Goal: Task Accomplishment & Management: Manage account settings

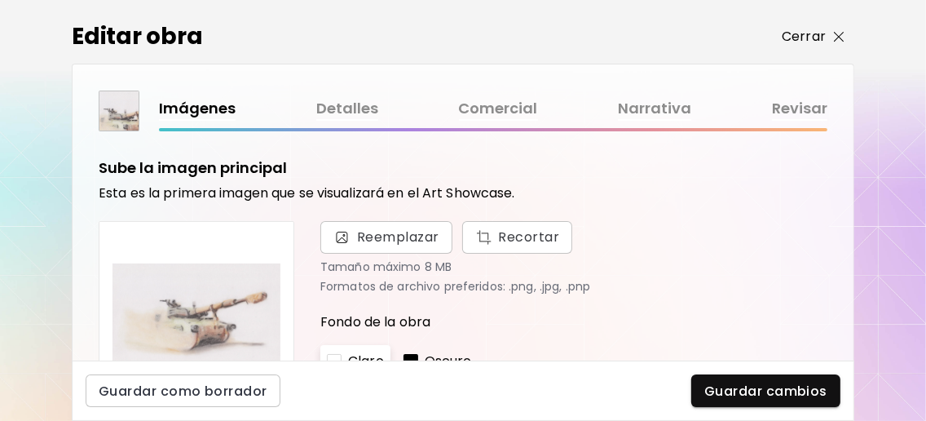
click at [835, 29] on span "Cerrar" at bounding box center [813, 37] width 63 height 20
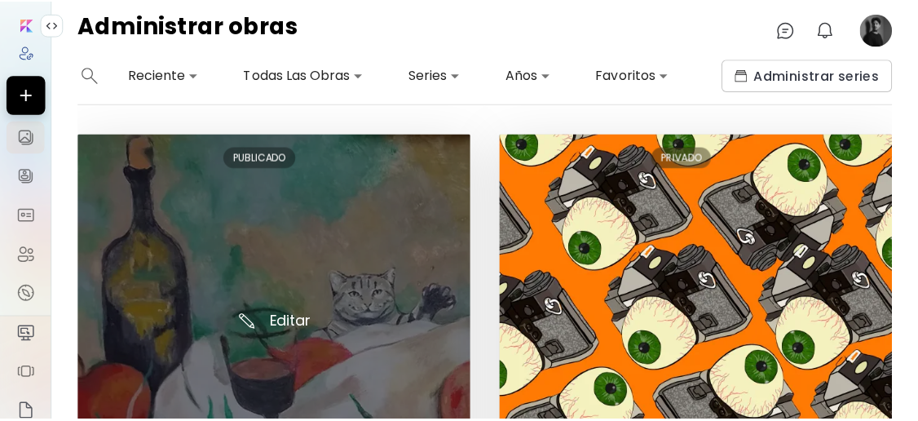
scroll to position [217, 0]
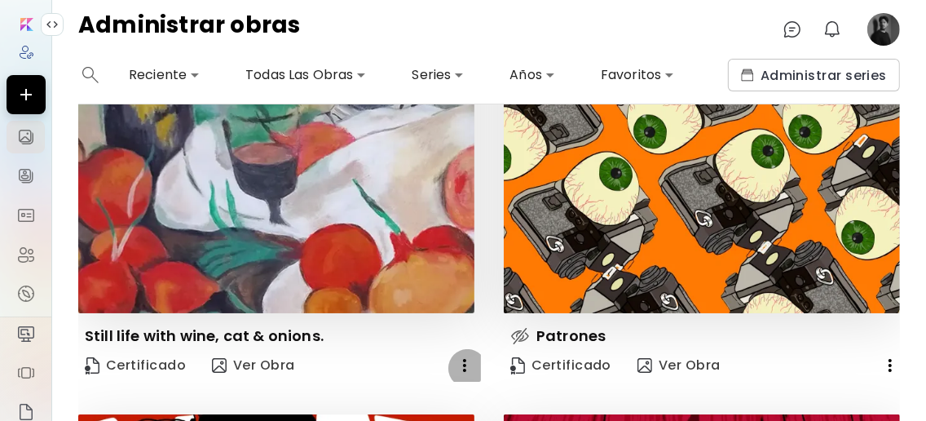
click at [462, 367] on icon "button" at bounding box center [465, 366] width 20 height 20
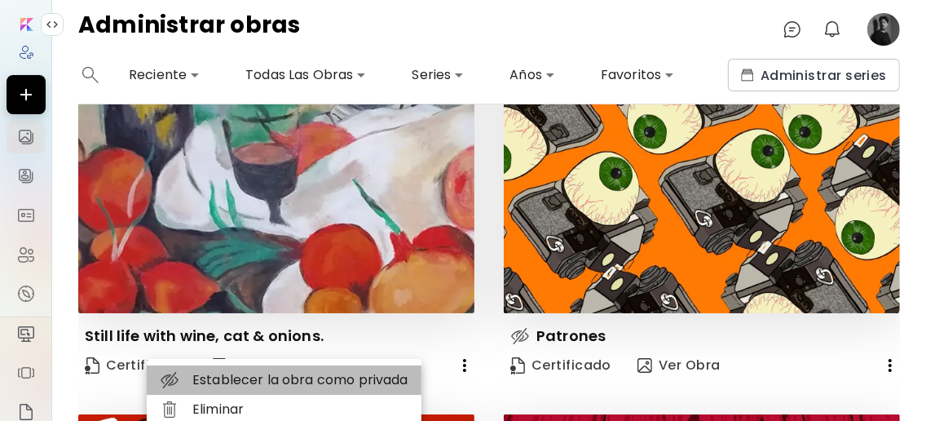
click at [379, 382] on li "Establecer la obra como privada" at bounding box center [284, 379] width 275 height 29
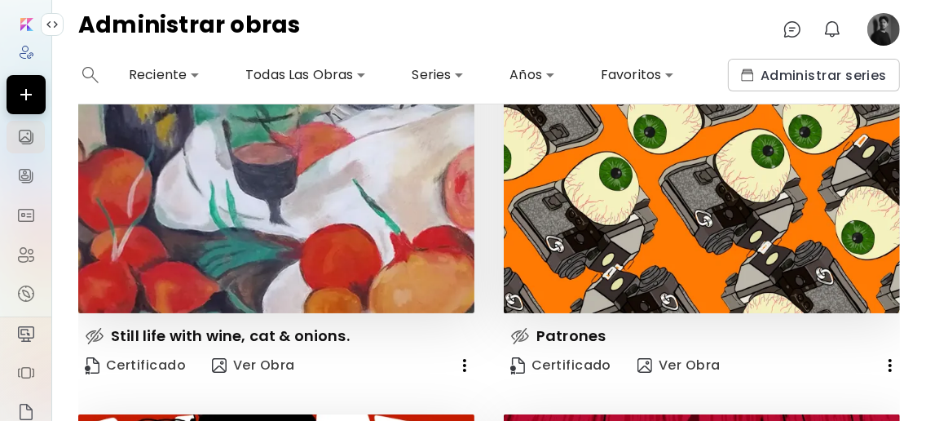
click at [880, 26] on image at bounding box center [884, 29] width 33 height 33
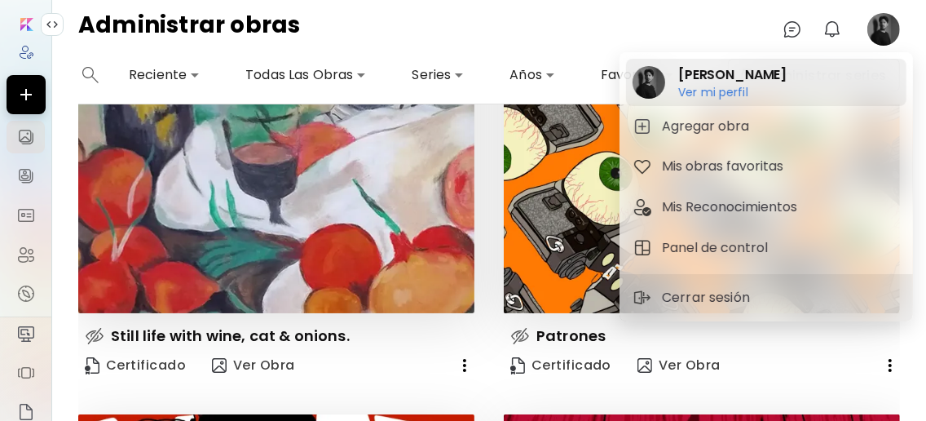
click at [779, 93] on div "[PERSON_NAME] Ver mi perfil Ver mi perfil" at bounding box center [766, 82] width 281 height 47
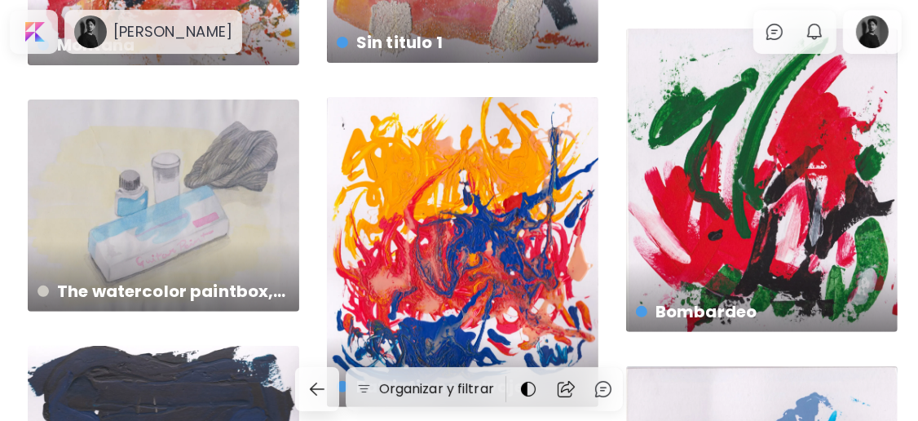
scroll to position [112, 0]
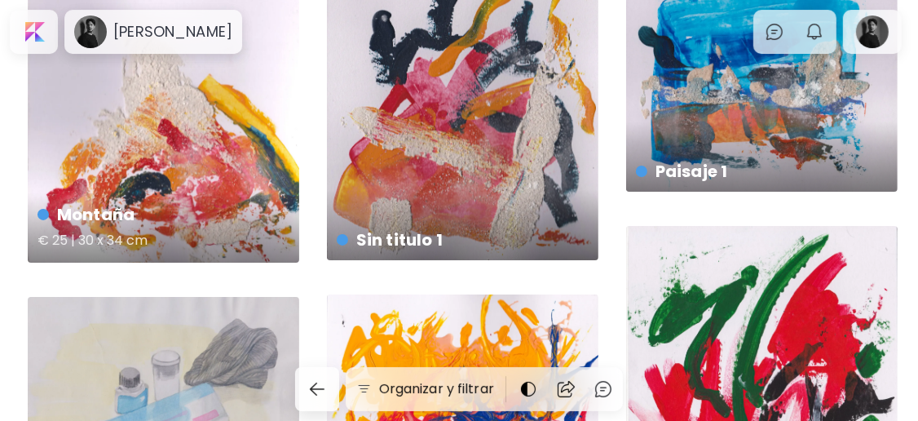
click at [263, 149] on div "Montaña € 25 | 30 x 34 cm" at bounding box center [164, 107] width 272 height 311
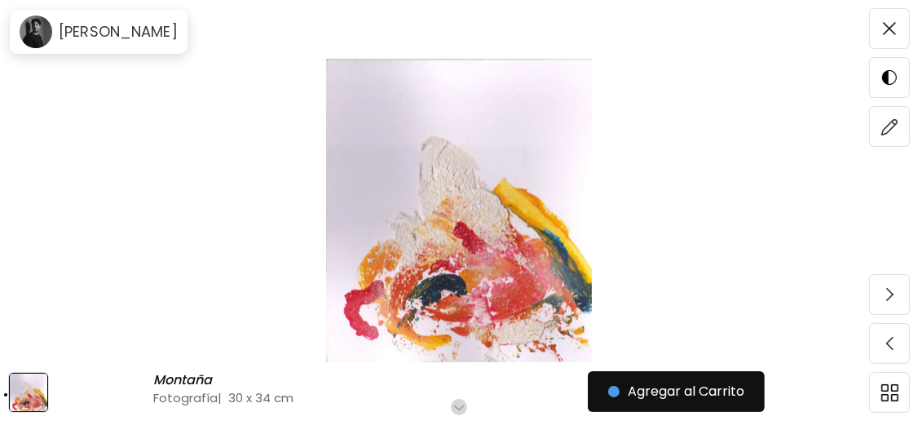
click at [508, 230] on img at bounding box center [458, 210] width 781 height 303
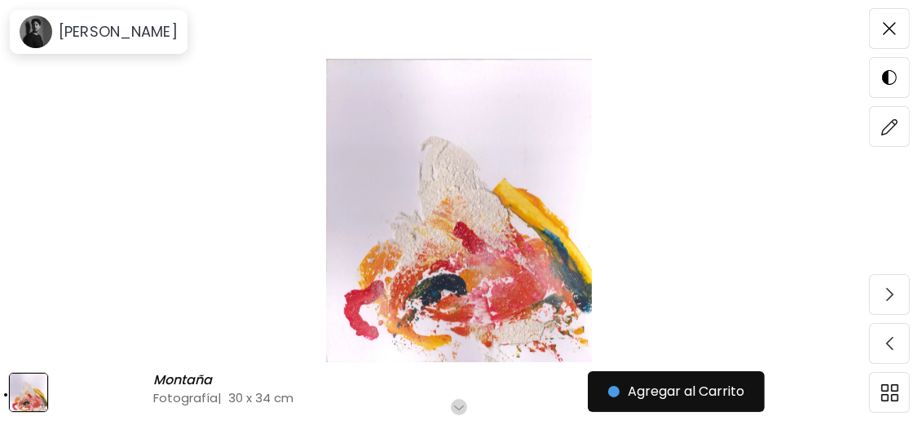
click at [892, 22] on img at bounding box center [889, 28] width 13 height 13
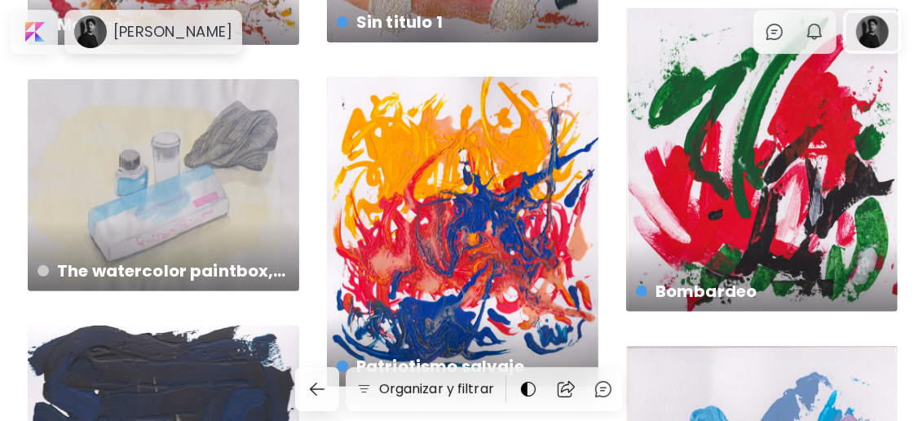
click at [868, 31] on div at bounding box center [872, 32] width 52 height 38
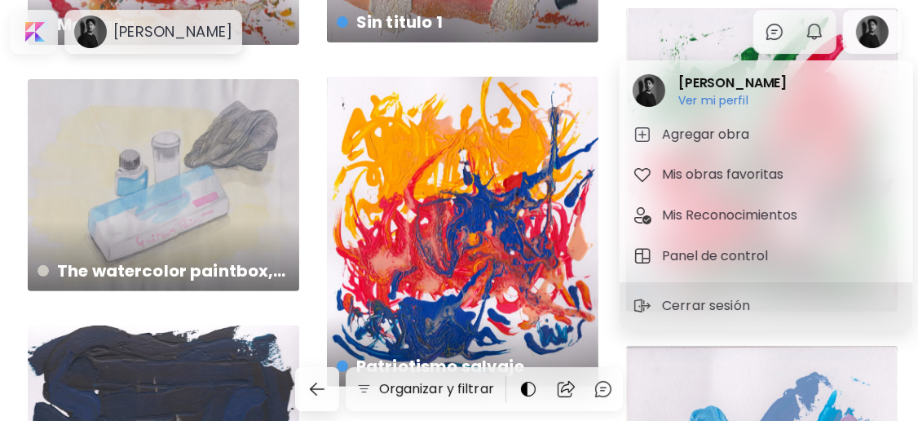
click at [793, 34] on div at bounding box center [459, 210] width 918 height 421
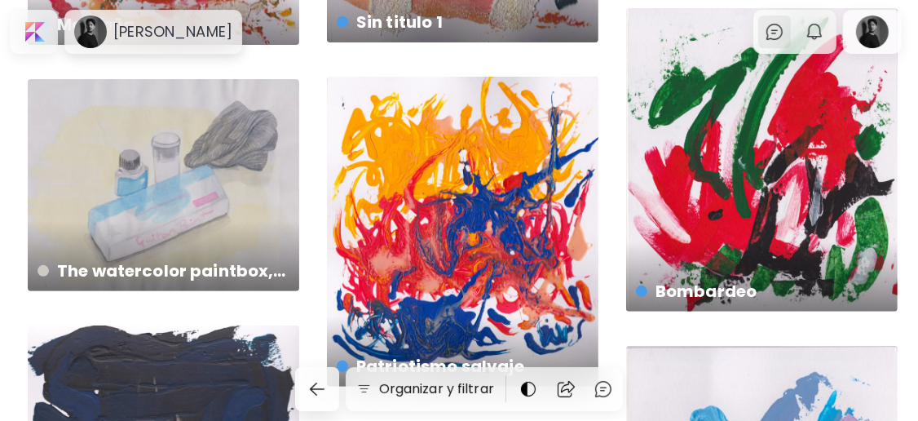
click at [784, 31] on img at bounding box center [775, 32] width 20 height 20
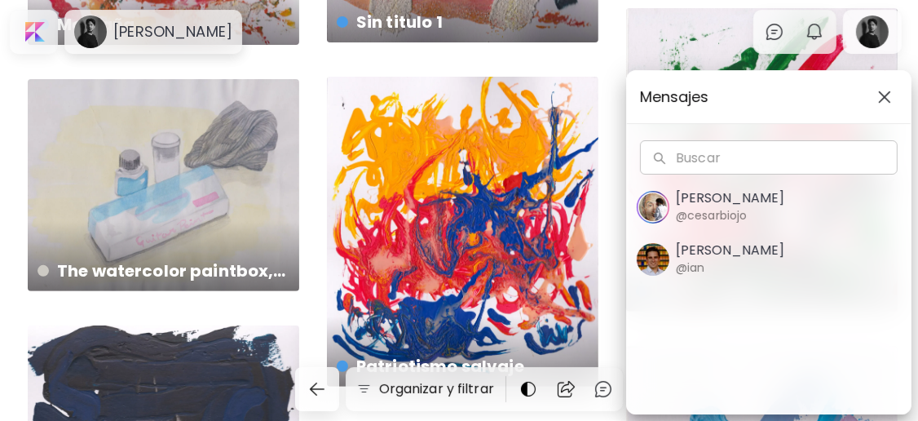
click at [825, 36] on div "Mensajes Buscar Buscar [PERSON_NAME] @cesarbiojo [PERSON_NAME] @[PERSON_NAME]" at bounding box center [459, 210] width 918 height 421
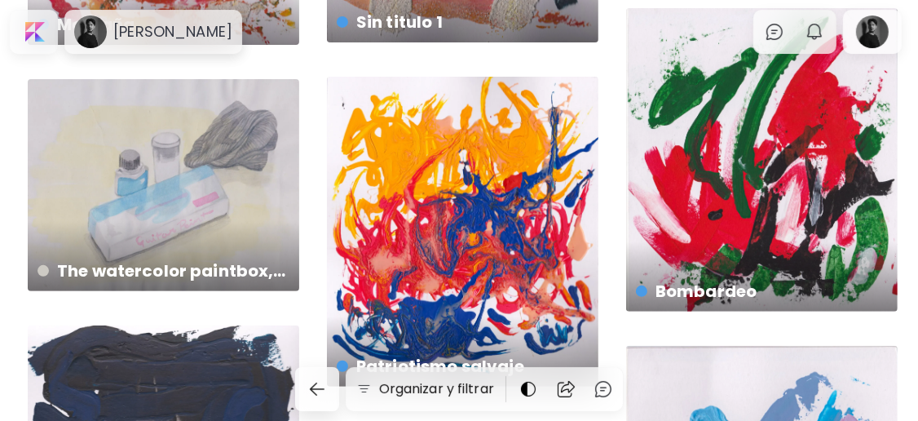
click at [824, 36] on img "button" at bounding box center [815, 32] width 20 height 20
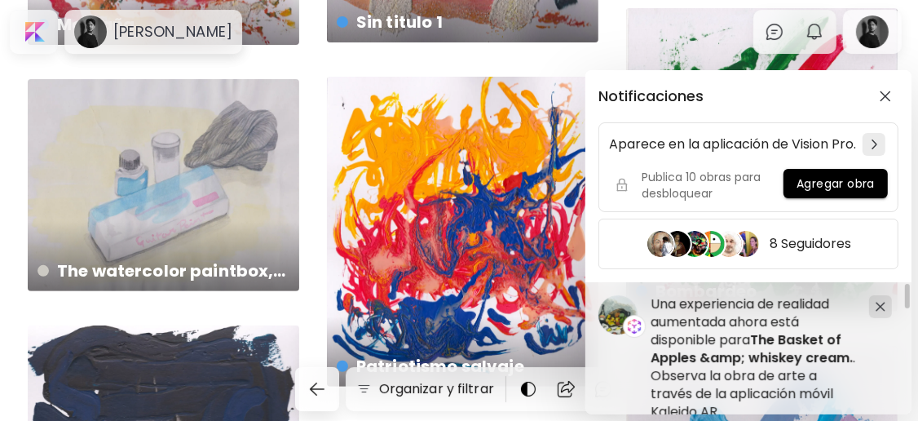
click at [310, 148] on div "Notificaciones Aparece en la aplicación de Vision Pro. Publica 10 obras para de…" at bounding box center [459, 210] width 918 height 421
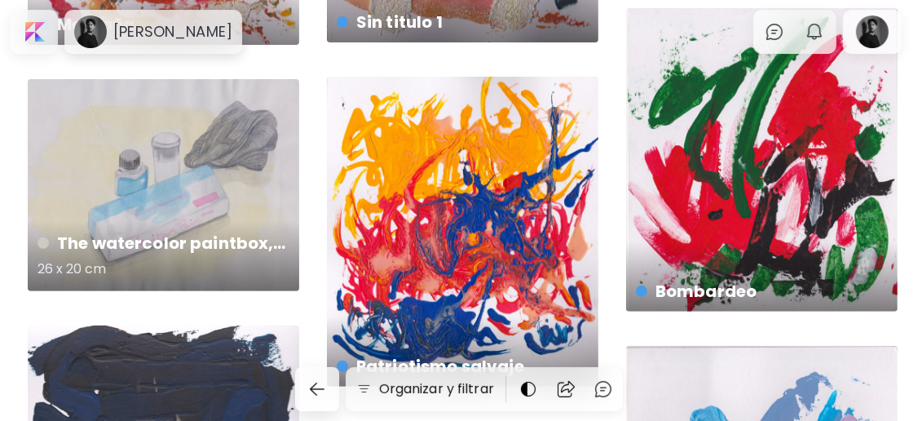
click at [254, 153] on div "The watercolor paintbox, ink bottle & cap 26 x 20 cm" at bounding box center [164, 185] width 272 height 212
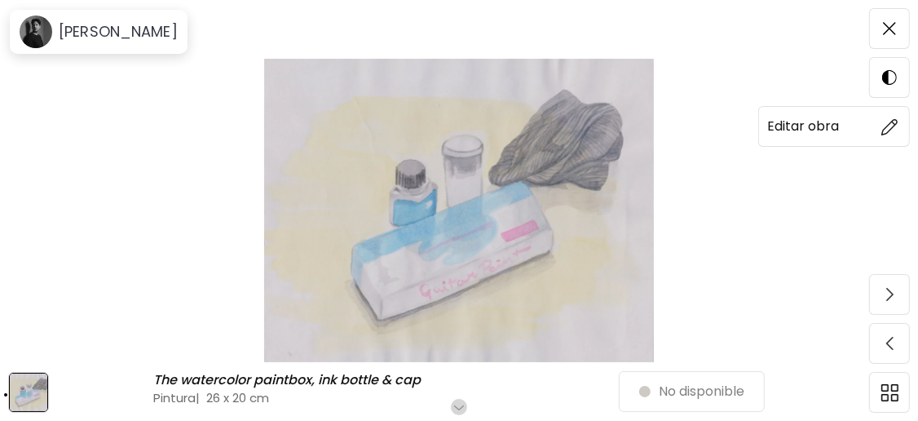
click at [818, 129] on h6 "Editar obra" at bounding box center [803, 126] width 72 height 21
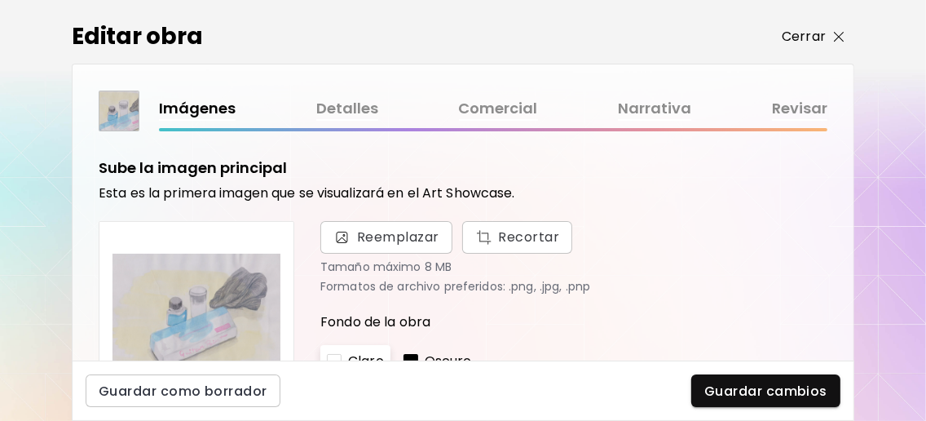
click at [838, 32] on img "button" at bounding box center [839, 37] width 11 height 11
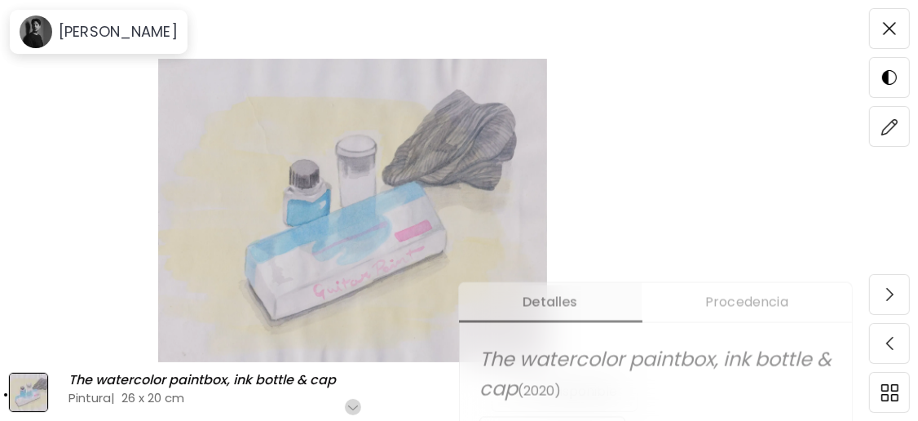
scroll to position [217, 0]
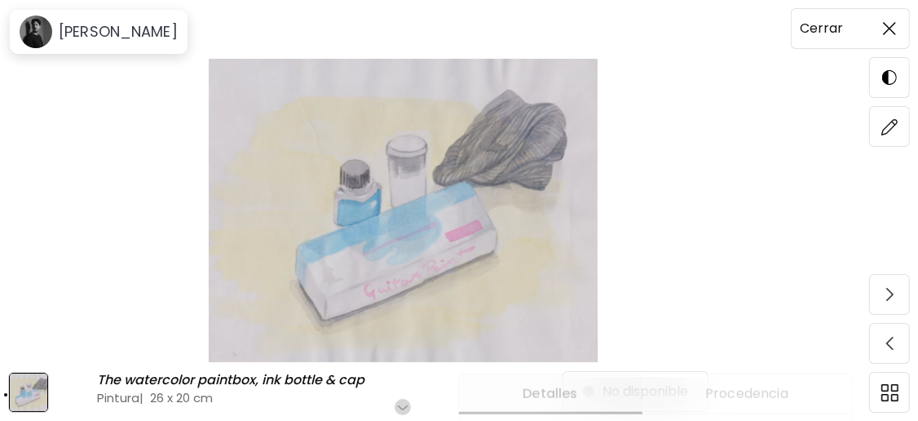
click at [887, 28] on img at bounding box center [889, 28] width 13 height 13
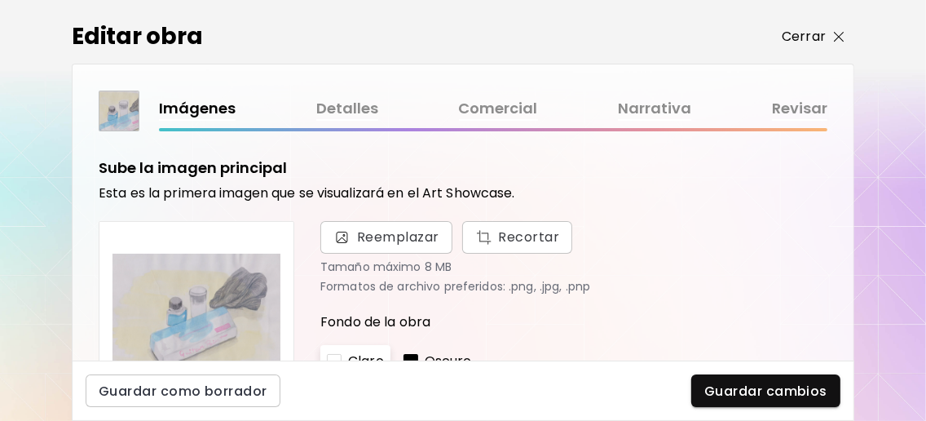
click at [842, 29] on span "Cerrar" at bounding box center [813, 37] width 63 height 20
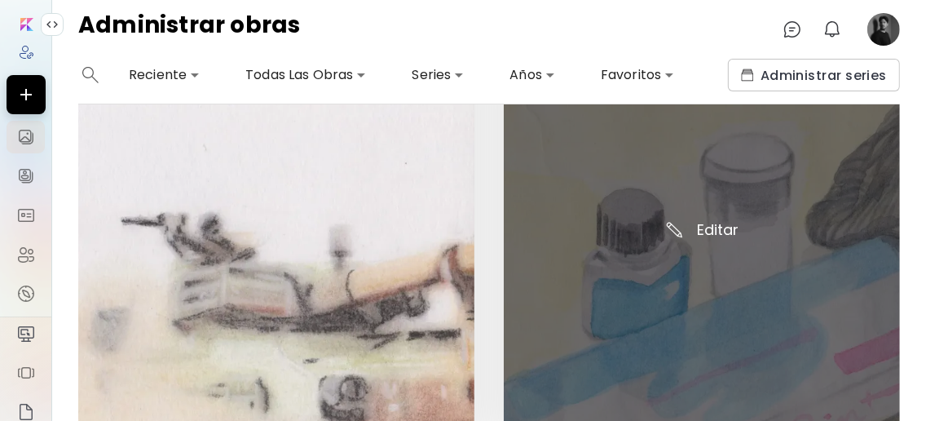
scroll to position [979, 0]
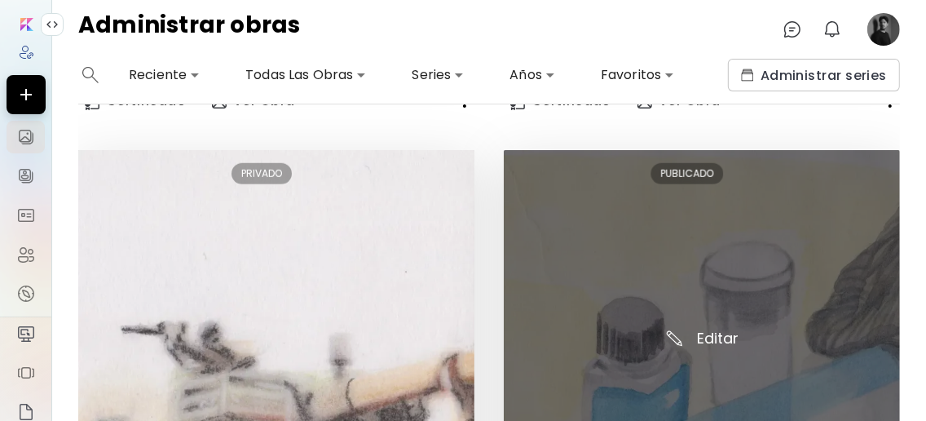
click at [727, 334] on img at bounding box center [702, 348] width 396 height 397
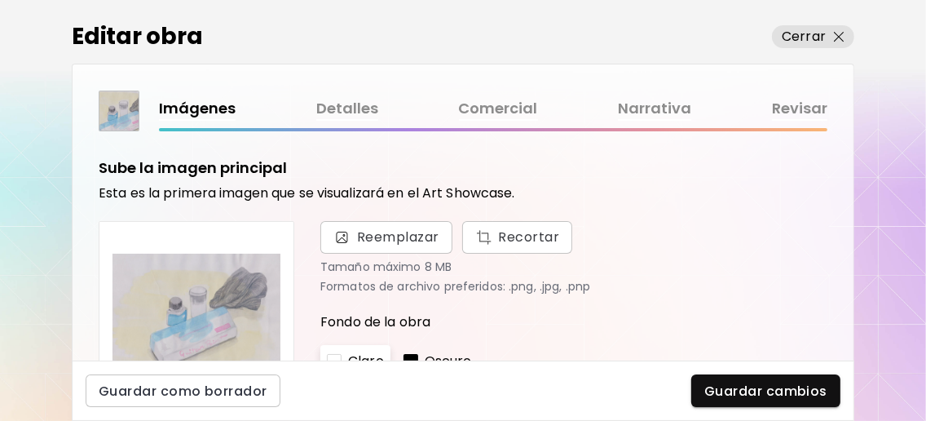
scroll to position [435, 0]
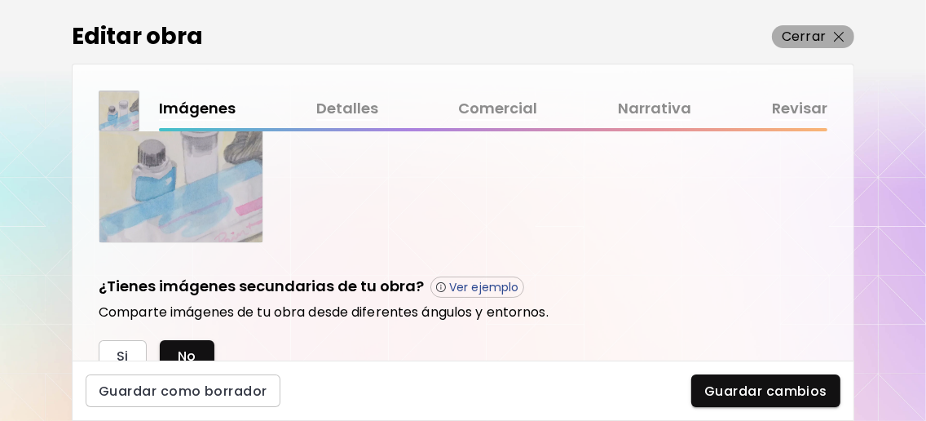
click at [838, 29] on span "Cerrar" at bounding box center [813, 37] width 63 height 20
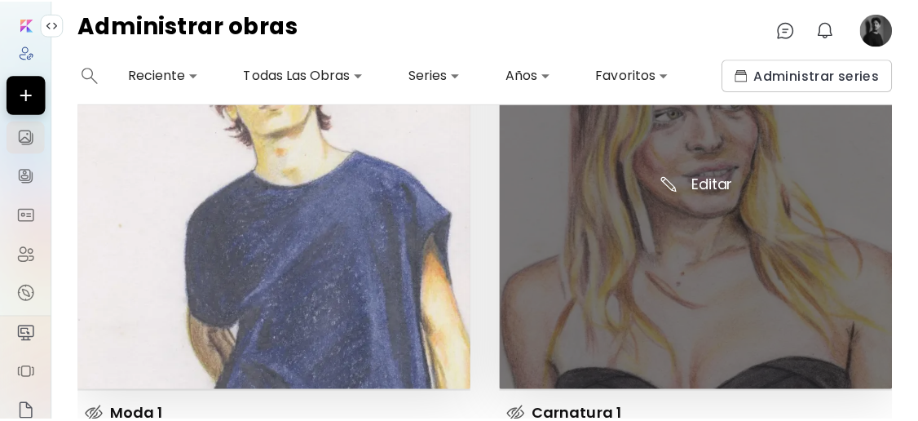
scroll to position [1305, 0]
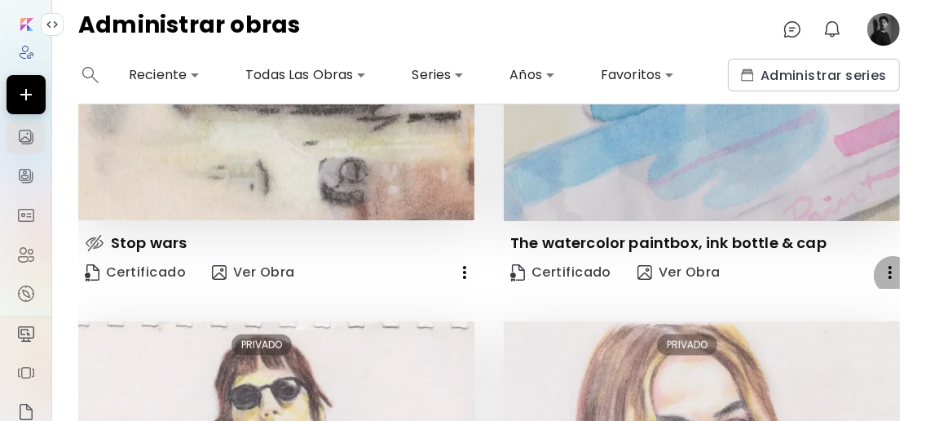
click at [889, 276] on icon "button" at bounding box center [890, 272] width 3 height 13
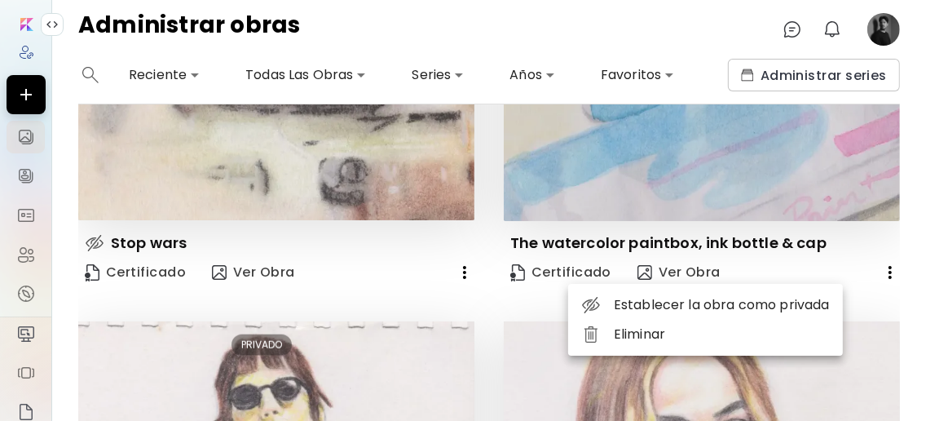
click at [780, 305] on li "Establecer la obra como privada" at bounding box center [705, 304] width 275 height 29
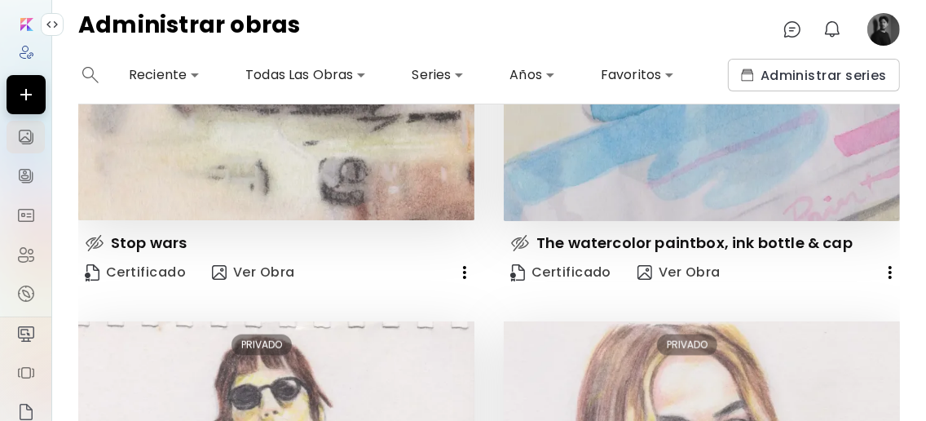
click at [888, 25] on image at bounding box center [884, 29] width 33 height 33
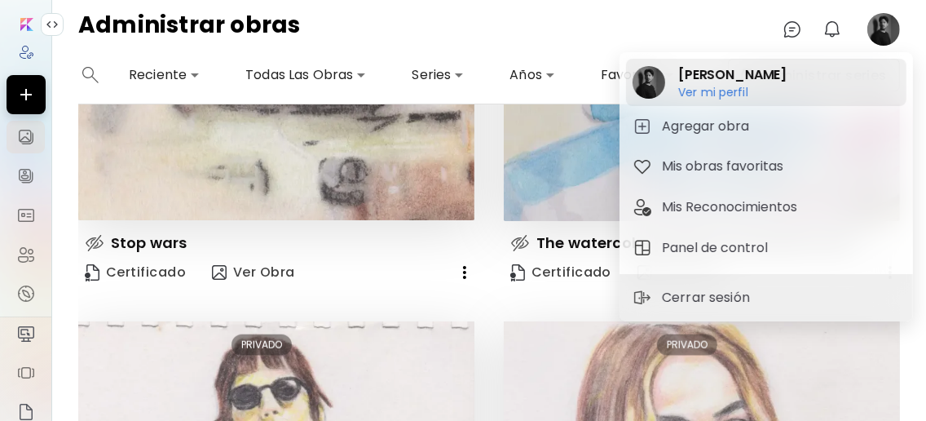
click at [767, 82] on h2 "[PERSON_NAME]" at bounding box center [732, 75] width 108 height 20
